Goal: Information Seeking & Learning: Learn about a topic

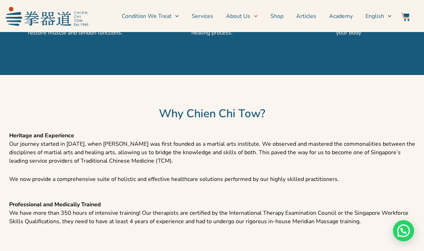
scroll to position [756, 0]
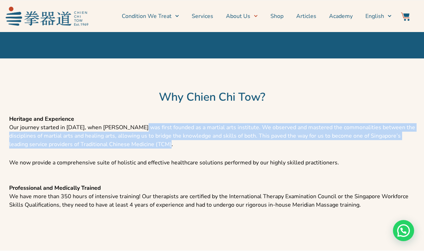
drag, startPoint x: 153, startPoint y: 137, endPoint x: 154, endPoint y: 147, distance: 10.3
click at [154, 147] on p "Heritage and Experience Our journey started in [DATE], when [PERSON_NAME] was f…" at bounding box center [212, 132] width 406 height 34
click at [162, 138] on p "Heritage and Experience Our journey started in [DATE], when [PERSON_NAME] was f…" at bounding box center [212, 132] width 406 height 34
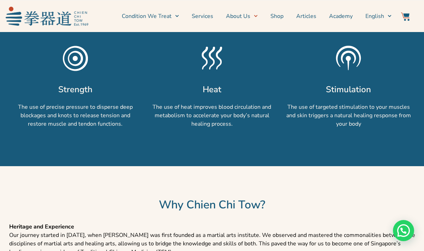
scroll to position [792, 0]
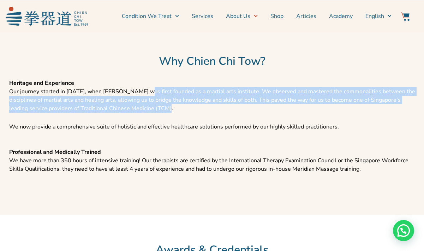
drag, startPoint x: 143, startPoint y: 92, endPoint x: 160, endPoint y: 110, distance: 24.2
click at [160, 110] on p "Heritage and Experience Our journey started in [DATE], when [PERSON_NAME] was f…" at bounding box center [212, 96] width 406 height 34
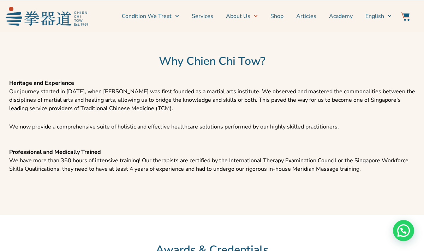
click at [168, 105] on p "Heritage and Experience Our journey started in [DATE], when [PERSON_NAME] was f…" at bounding box center [212, 96] width 406 height 34
click at [148, 129] on p "We now provide a comprehensive suite of holistic and effective healthcare solut…" at bounding box center [212, 127] width 406 height 8
drag, startPoint x: 149, startPoint y: 125, endPoint x: 249, endPoint y: 124, distance: 99.8
click at [249, 124] on p "We now provide a comprehensive suite of holistic and effective healthcare solut…" at bounding box center [212, 127] width 406 height 8
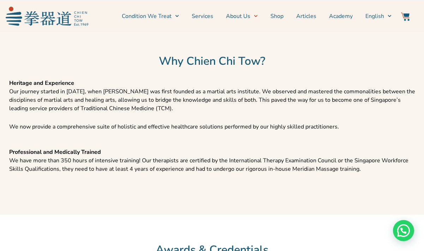
drag, startPoint x: 137, startPoint y: 164, endPoint x: 132, endPoint y: 162, distance: 5.8
click at [137, 163] on p "Professional and Medically Trained We have more than 350 hours of intensive tra…" at bounding box center [212, 160] width 406 height 25
click at [128, 162] on p "Professional and Medically Trained We have more than 350 hours of intensive tra…" at bounding box center [212, 160] width 406 height 25
click at [124, 162] on p "Professional and Medically Trained We have more than 350 hours of intensive tra…" at bounding box center [212, 160] width 406 height 25
click at [117, 160] on p "Professional and Medically Trained We have more than 350 hours of intensive tra…" at bounding box center [212, 160] width 406 height 25
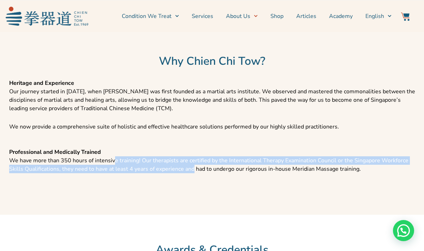
drag, startPoint x: 112, startPoint y: 160, endPoint x: 192, endPoint y: 167, distance: 80.0
click at [192, 167] on p "Professional and Medically Trained We have more than 350 hours of intensive tra…" at bounding box center [212, 160] width 406 height 25
click at [184, 164] on p "Professional and Medically Trained We have more than 350 hours of intensive tra…" at bounding box center [212, 160] width 406 height 25
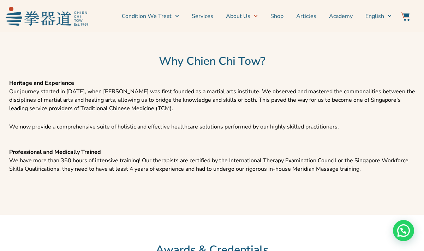
click at [178, 160] on p "Professional and Medically Trained We have more than 350 hours of intensive tra…" at bounding box center [212, 160] width 406 height 25
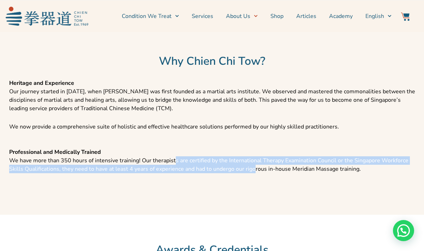
drag, startPoint x: 172, startPoint y: 160, endPoint x: 251, endPoint y: 171, distance: 80.1
click at [251, 171] on p "Professional and Medically Trained We have more than 350 hours of intensive tra…" at bounding box center [212, 160] width 406 height 25
click at [206, 167] on p "Professional and Medically Trained We have more than 350 hours of intensive tra…" at bounding box center [212, 160] width 406 height 25
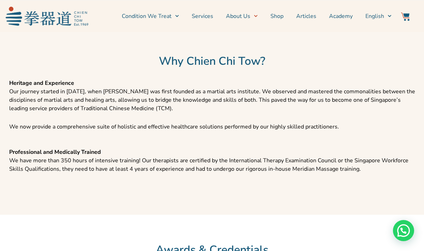
click at [201, 166] on p "Professional and Medically Trained We have more than 350 hours of intensive tra…" at bounding box center [212, 160] width 406 height 25
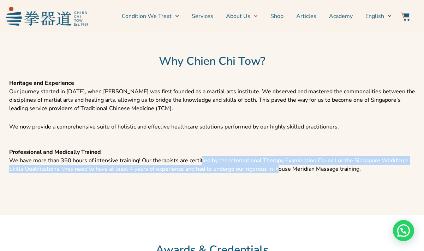
drag, startPoint x: 198, startPoint y: 164, endPoint x: 275, endPoint y: 169, distance: 77.7
click at [275, 169] on p "Professional and Medically Trained We have more than 350 hours of intensive tra…" at bounding box center [212, 160] width 406 height 25
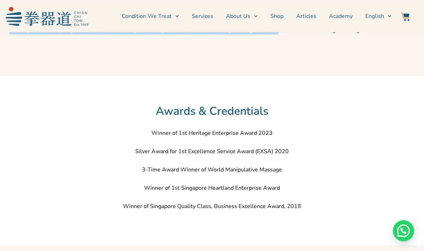
scroll to position [971, 0]
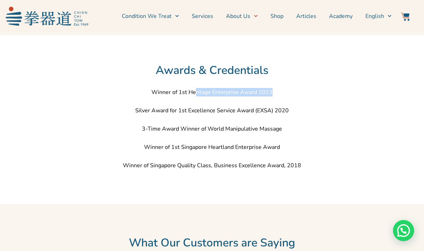
drag, startPoint x: 197, startPoint y: 96, endPoint x: 279, endPoint y: 96, distance: 81.8
click at [279, 96] on p "Winner of 1st Heritage Enterprise Award 2023" at bounding box center [212, 92] width 406 height 8
click at [197, 111] on p "Silver Award for 1st Excellence Service Award (EXSA) 2020" at bounding box center [212, 111] width 406 height 8
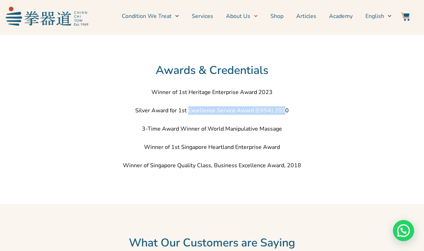
drag, startPoint x: 189, startPoint y: 109, endPoint x: 285, endPoint y: 116, distance: 96.2
click at [285, 116] on div "Winner of 1st Heritage Enterprise Award 2023 Silver Award for 1st Excellence Se…" at bounding box center [212, 129] width 406 height 82
click at [187, 136] on div "Winner of 1st Heritage Enterprise Award 2023 Silver Award for 1st Excellence Se…" at bounding box center [212, 129] width 406 height 82
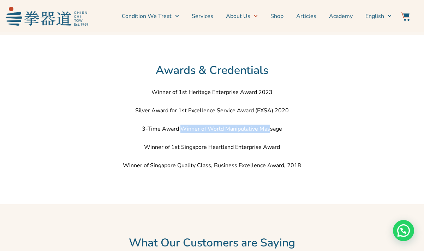
drag, startPoint x: 182, startPoint y: 132, endPoint x: 260, endPoint y: 132, distance: 78.0
click at [267, 129] on p "3-Time Award Winner of World Manipulative Massage" at bounding box center [212, 129] width 406 height 8
click at [189, 155] on div "Winner of 1st Heritage Enterprise Award 2023 Silver Award for 1st Excellence Se…" at bounding box center [212, 129] width 406 height 82
click at [177, 147] on p "Winner of 1st Singapore Heartland Enterprise Award" at bounding box center [212, 147] width 406 height 8
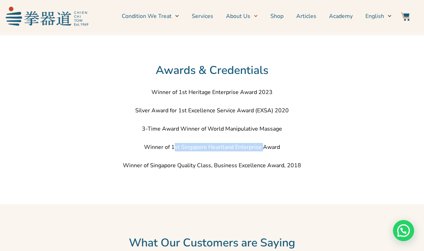
drag, startPoint x: 187, startPoint y: 147, endPoint x: 261, endPoint y: 147, distance: 73.7
click at [263, 146] on p "Winner of 1st Singapore Heartland Enterprise Award" at bounding box center [212, 147] width 406 height 8
click at [212, 167] on p "Winner of Singapore Quality Class, Business Excellence Award, 2018" at bounding box center [212, 166] width 406 height 8
click at [192, 168] on p "Winner of Singapore Quality Class, Business Excellence Award, 2018" at bounding box center [212, 166] width 406 height 8
click at [177, 167] on p "Winner of Singapore Quality Class, Business Excellence Award, 2018" at bounding box center [212, 166] width 406 height 8
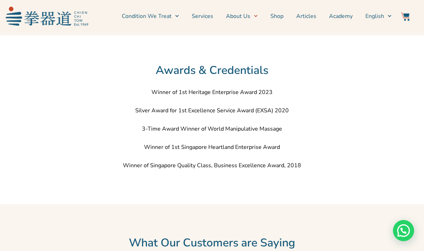
click at [161, 166] on p "Winner of Singapore Quality Class, Business Excellence Award, 2018" at bounding box center [212, 166] width 406 height 8
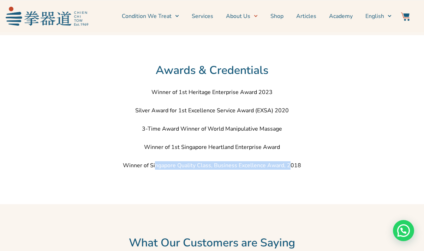
drag, startPoint x: 168, startPoint y: 165, endPoint x: 288, endPoint y: 165, distance: 119.9
click at [288, 165] on p "Winner of Singapore Quality Class, Business Excellence Award, 2018" at bounding box center [212, 166] width 406 height 8
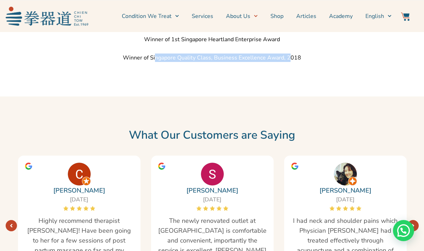
scroll to position [1187, 0]
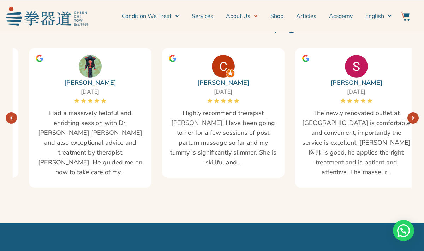
drag, startPoint x: 73, startPoint y: 114, endPoint x: 219, endPoint y: 126, distance: 146.2
click at [219, 126] on span "Highly recommend therapist [PERSON_NAME]! Have been going to her for a few sess…" at bounding box center [223, 137] width 108 height 59
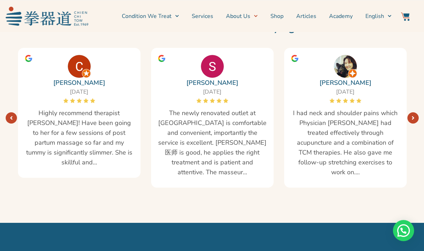
click at [414, 115] on icon "Next" at bounding box center [412, 118] width 3 height 6
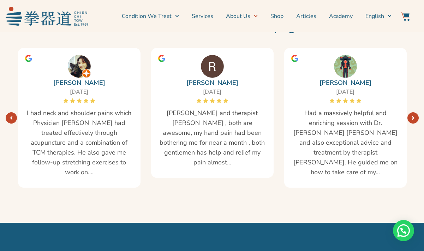
click at [414, 115] on icon "Next" at bounding box center [412, 118] width 3 height 6
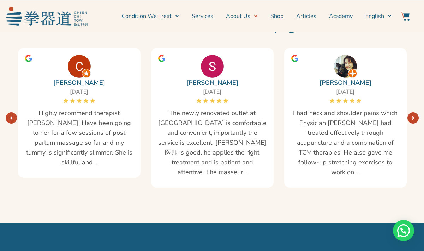
click at [414, 114] on link "Next" at bounding box center [412, 118] width 11 height 11
